Goal: Find specific page/section: Find specific page/section

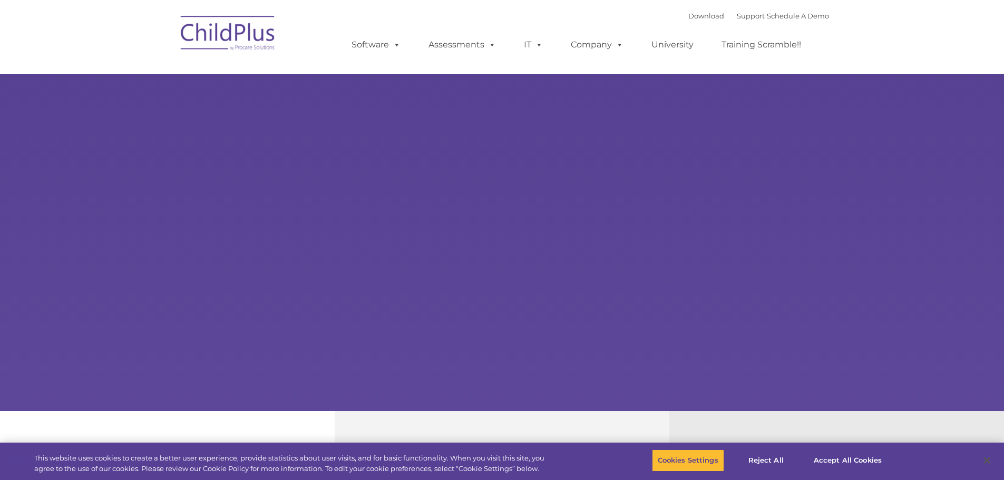
select select "MEDIUM"
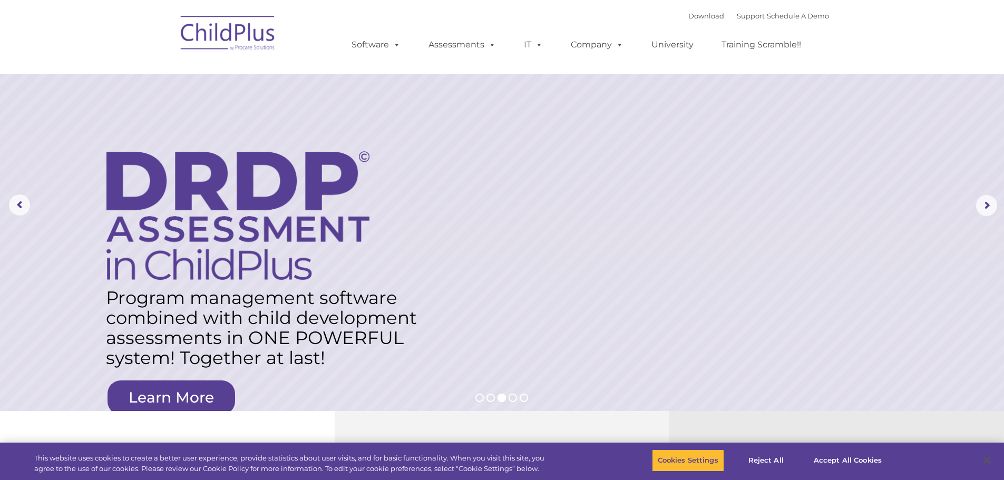
click at [214, 26] on img at bounding box center [227, 34] width 105 height 53
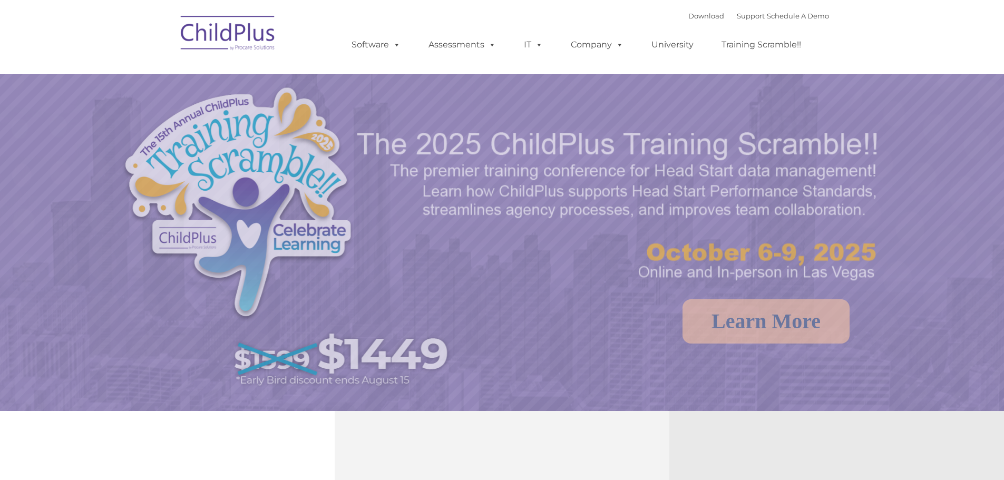
select select "MEDIUM"
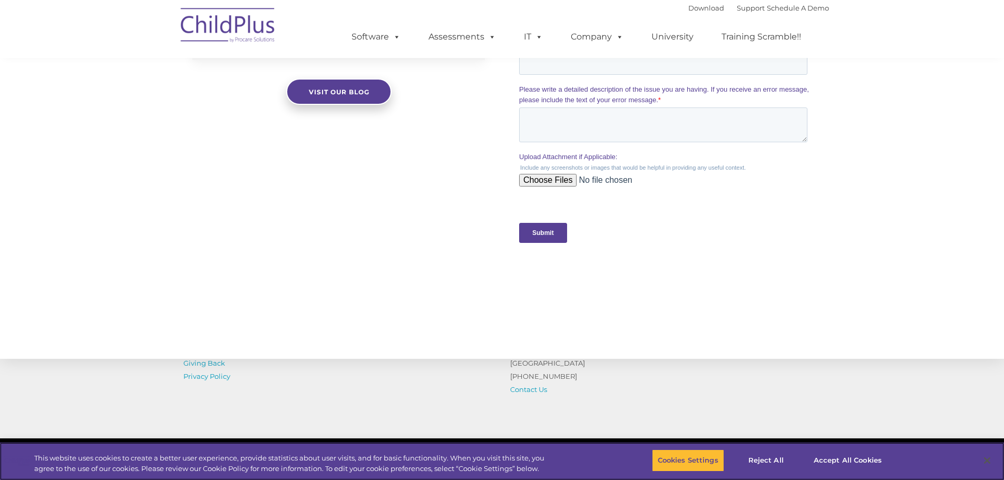
scroll to position [1034, 0]
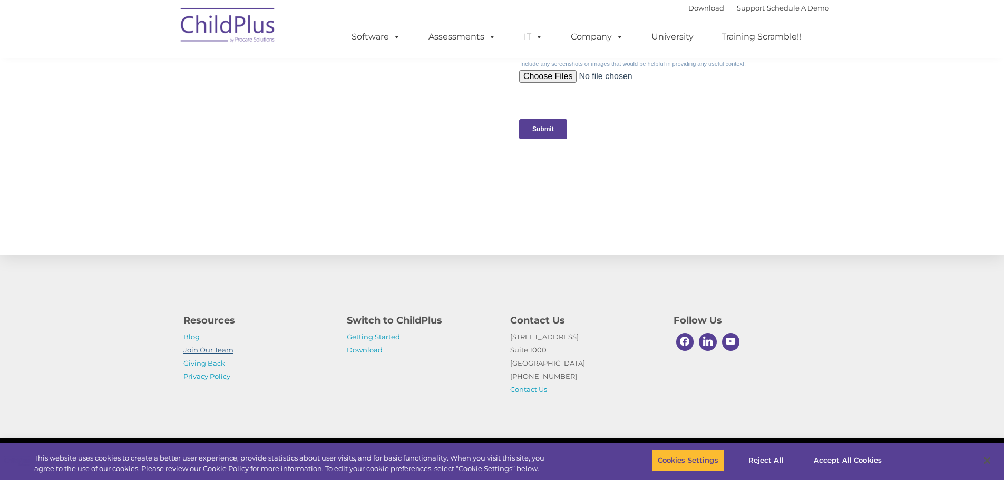
click at [216, 350] on link "Join Our Team" at bounding box center [208, 350] width 50 height 8
